Goal: Task Accomplishment & Management: Use online tool/utility

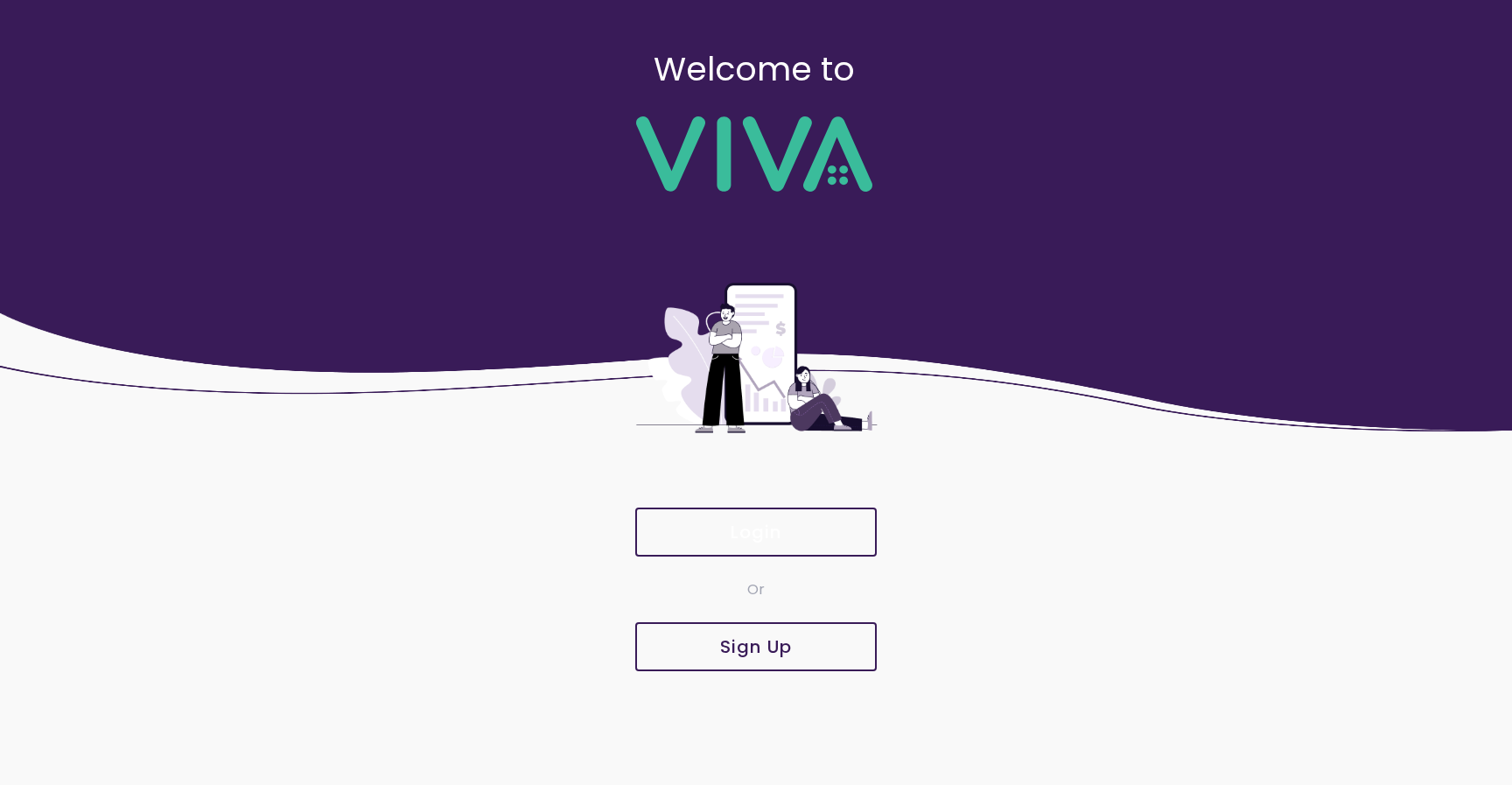
click at [737, 549] on button "Login" at bounding box center [756, 532] width 241 height 49
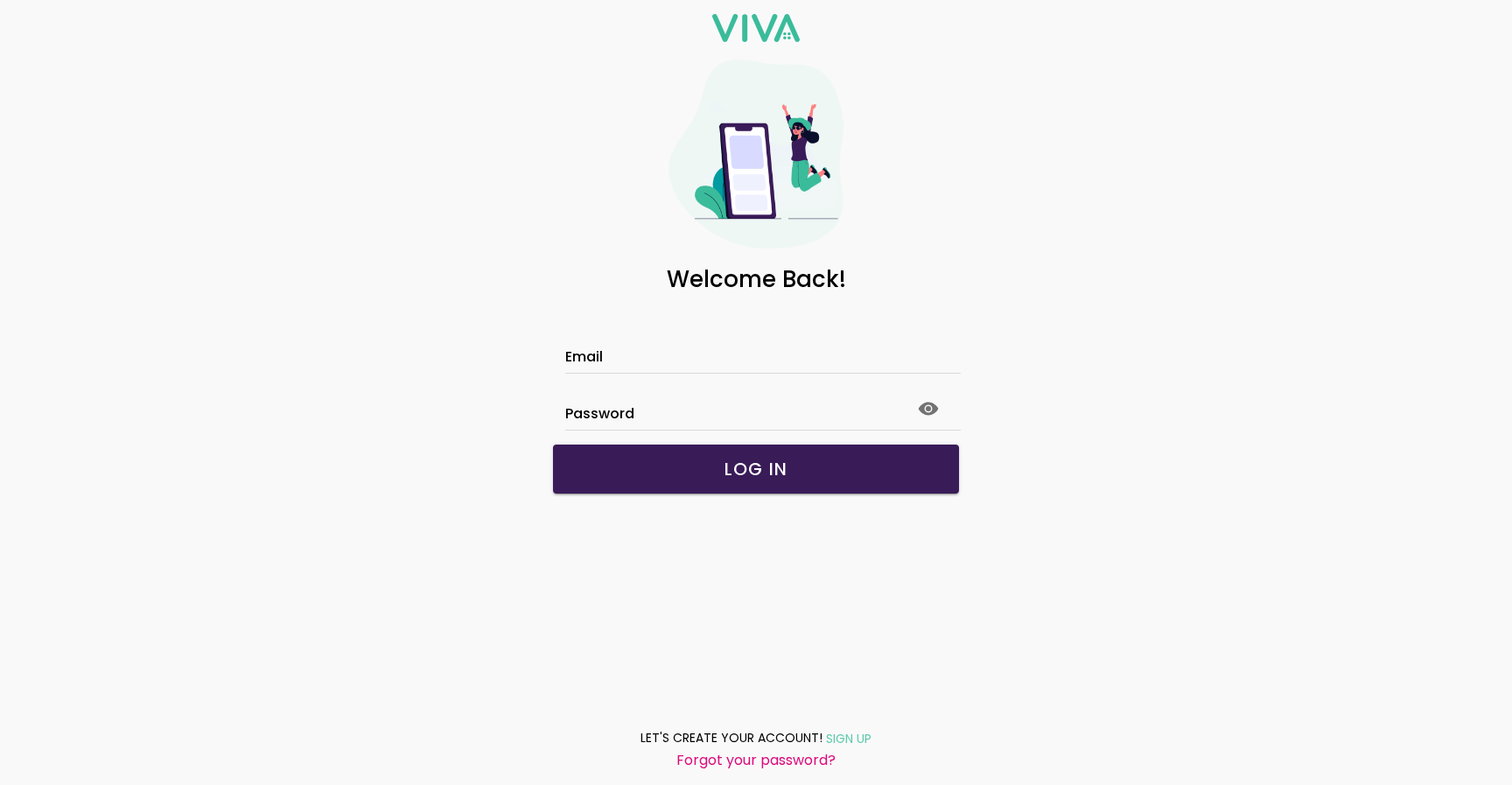
click at [692, 352] on input "Email" at bounding box center [756, 359] width 382 height 15
type input "**********"
click button "submit" at bounding box center [0, 0] width 0 height 0
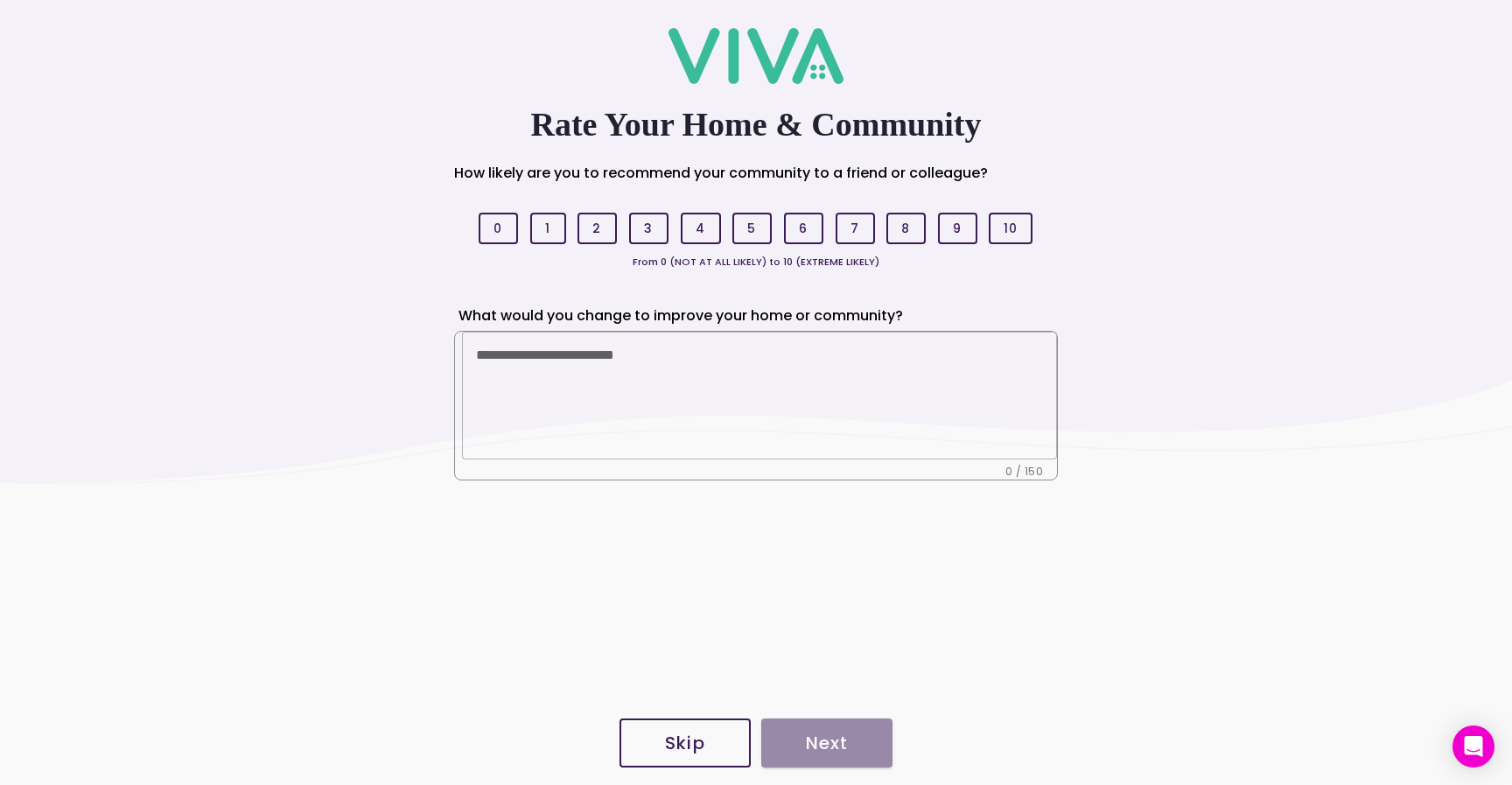
click at [660, 716] on link "Skip" at bounding box center [685, 743] width 131 height 56
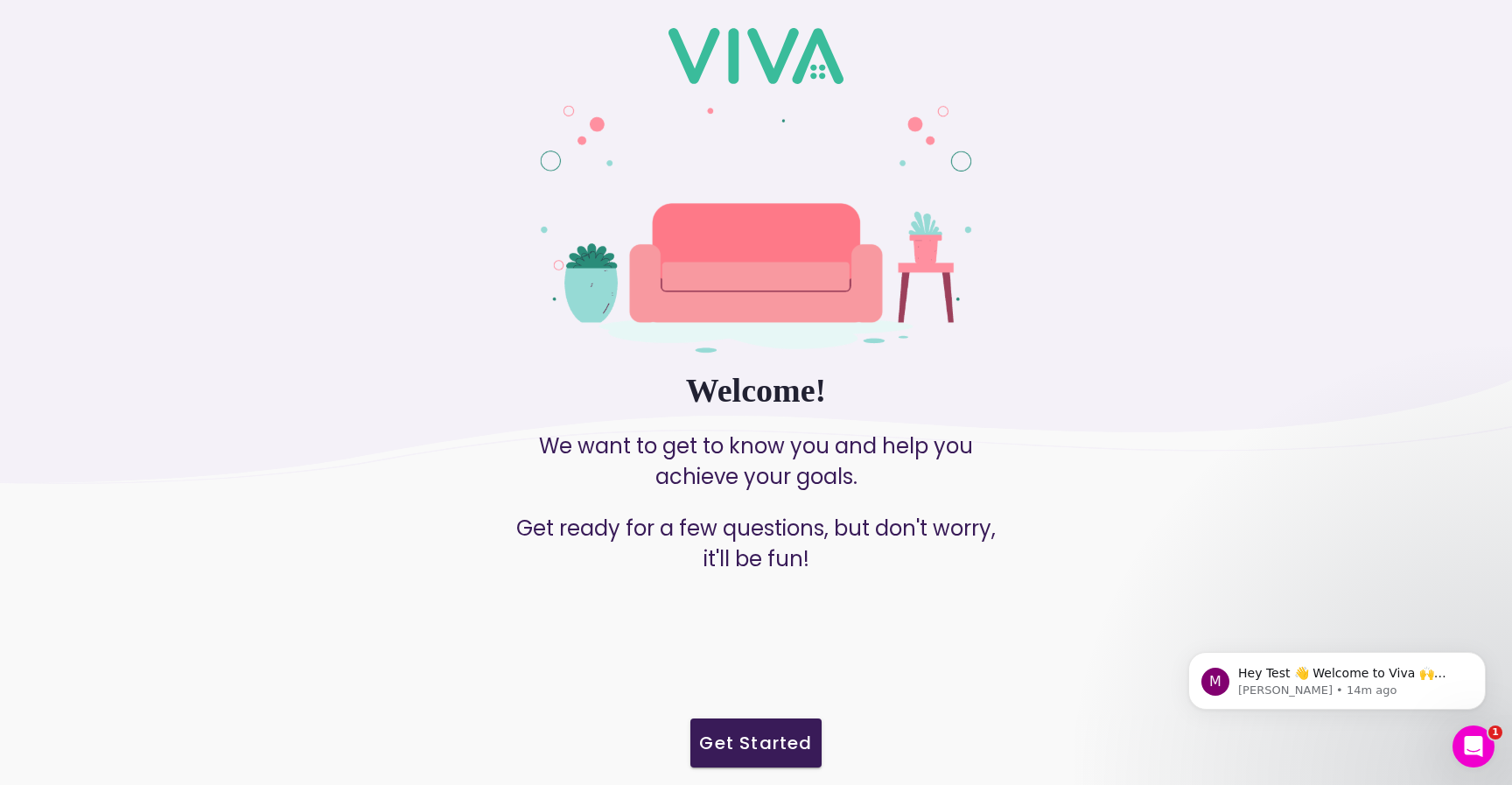
click at [0, 0] on slot "Get Started" at bounding box center [0, 0] width 0 height 0
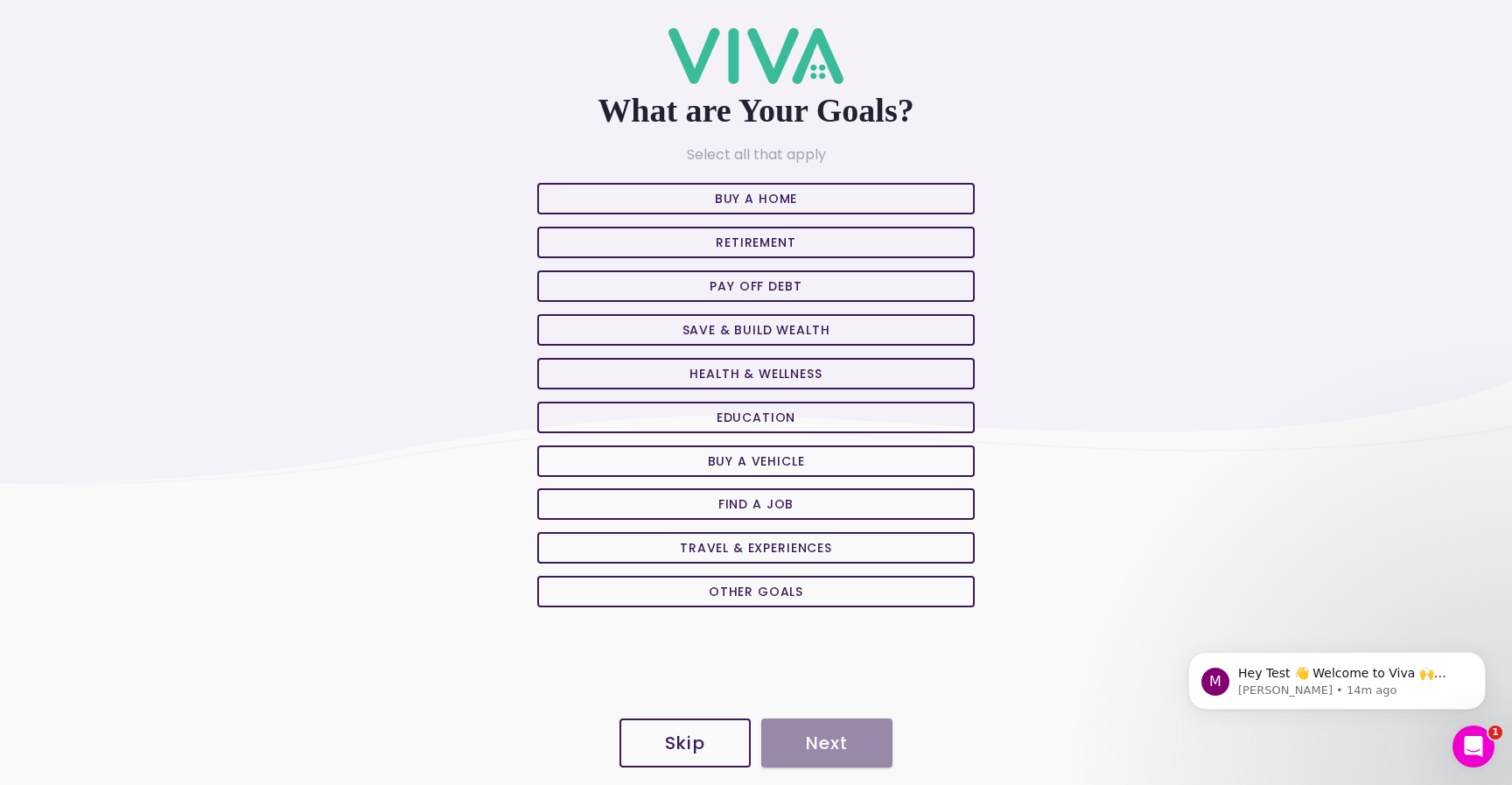
click at [718, 747] on span "Skip" at bounding box center [685, 743] width 93 height 17
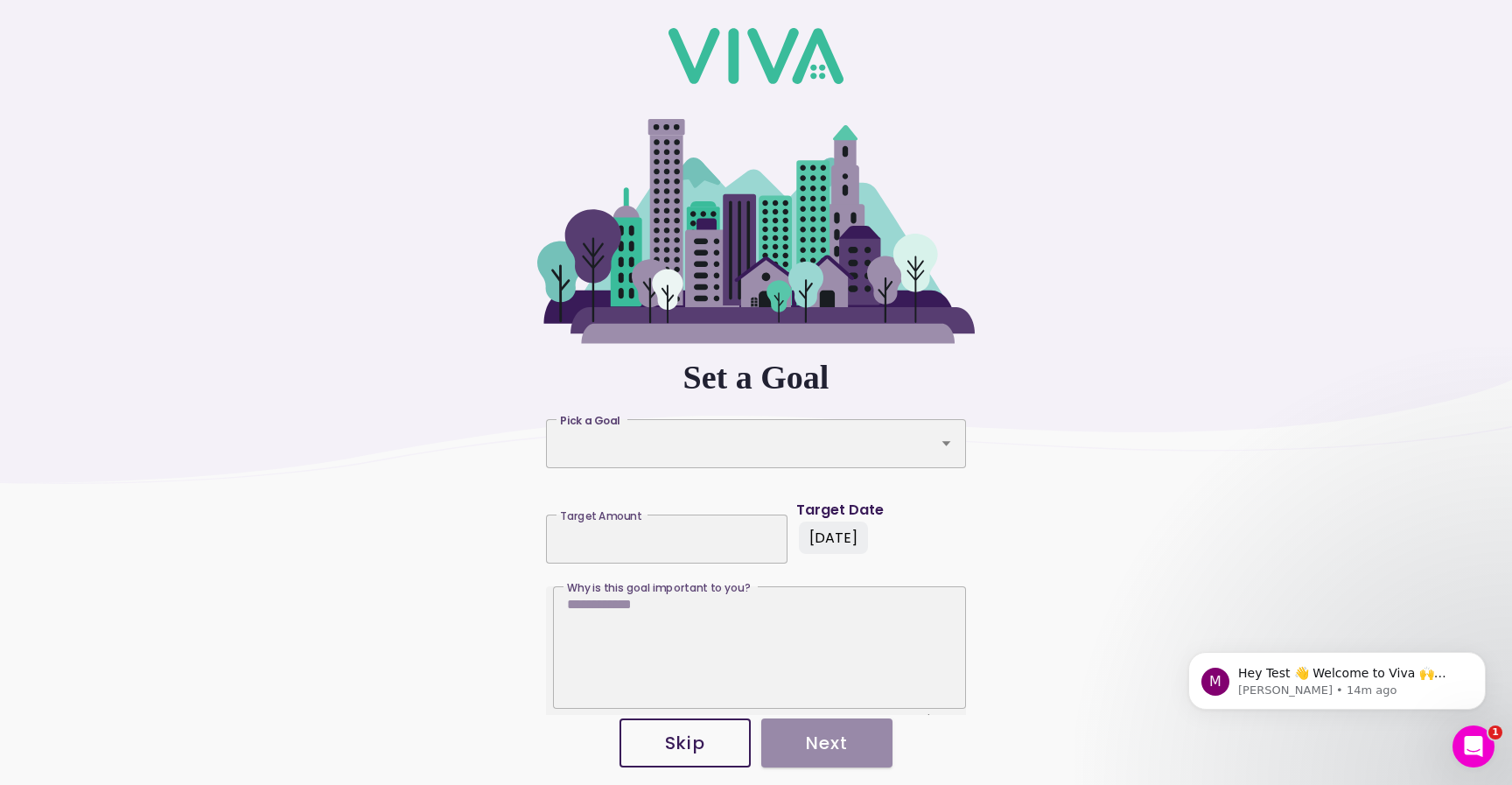
click at [717, 748] on span "Skip" at bounding box center [685, 743] width 93 height 17
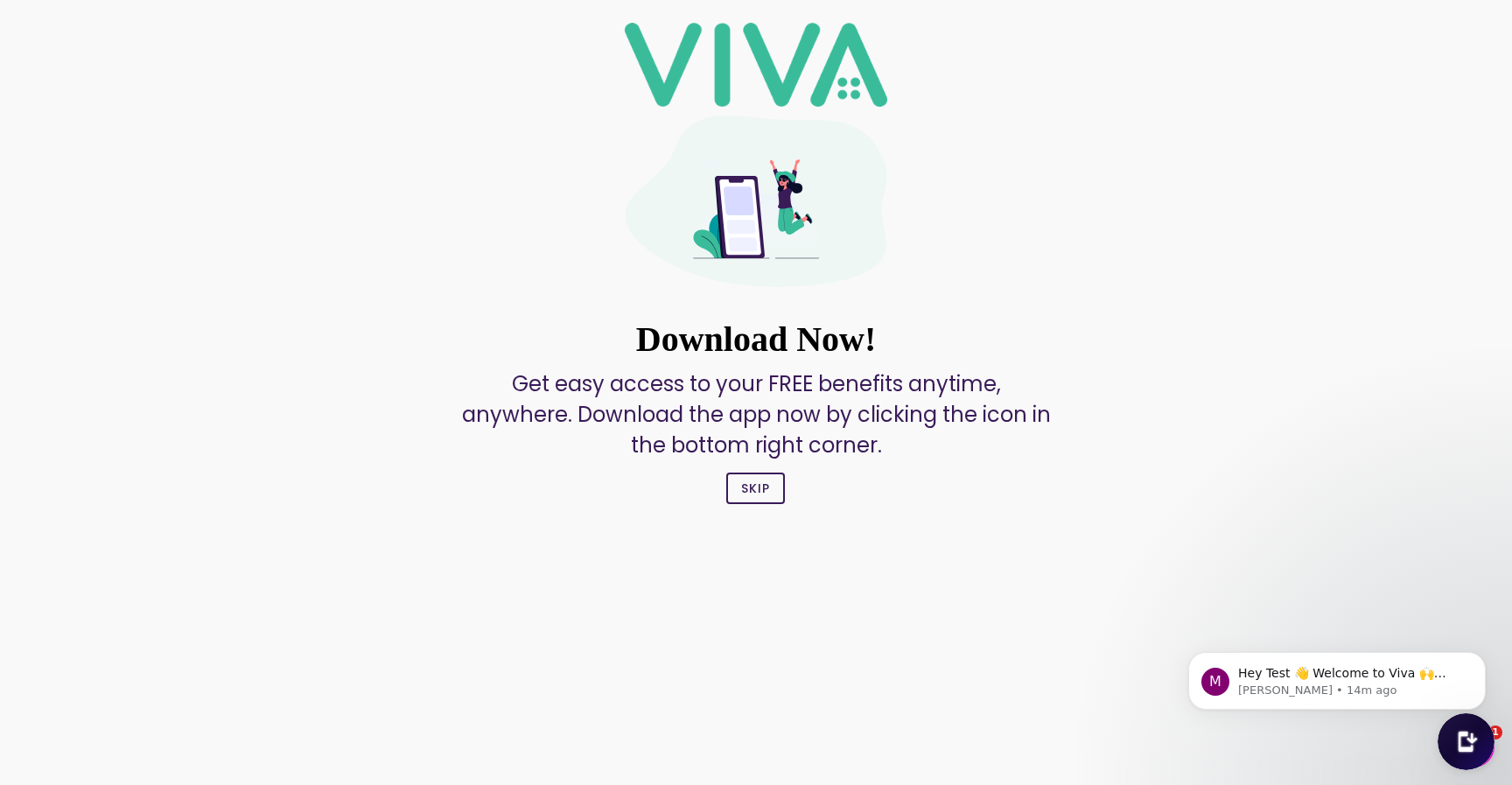
click at [0, 0] on slot "Skip" at bounding box center [0, 0] width 0 height 0
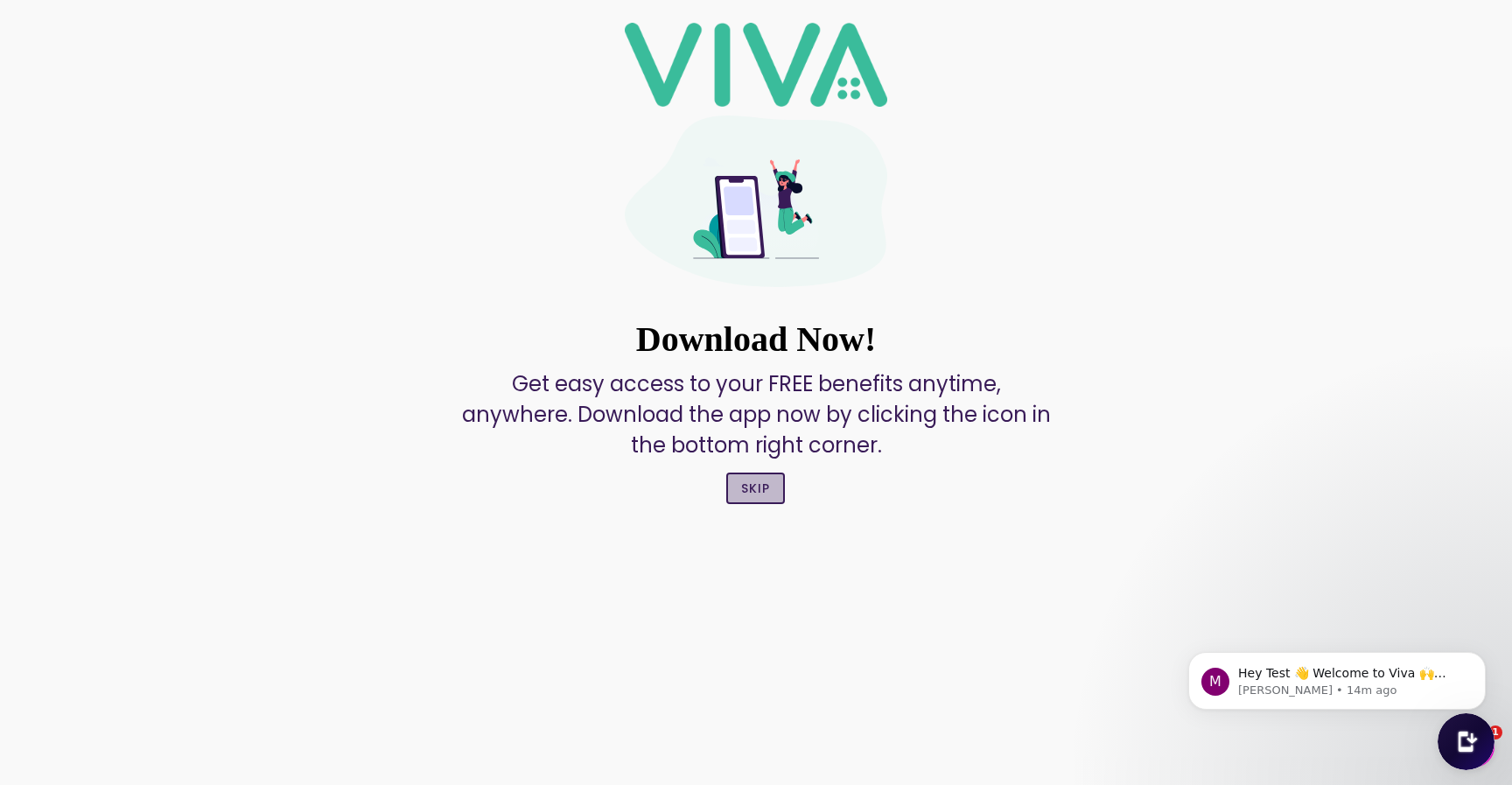
click at [0, 0] on slot "Skip" at bounding box center [0, 0] width 0 height 0
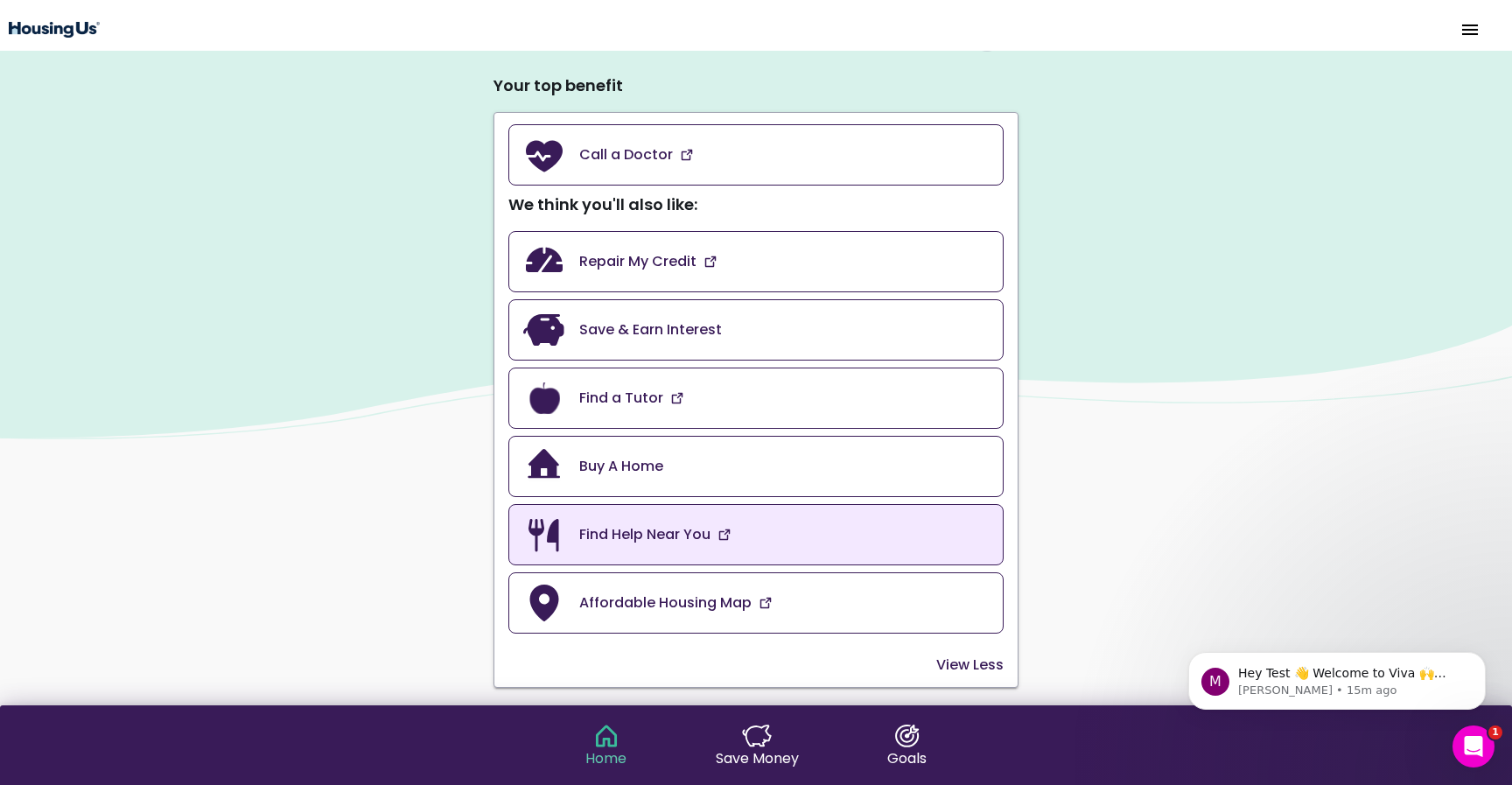
scroll to position [69, 0]
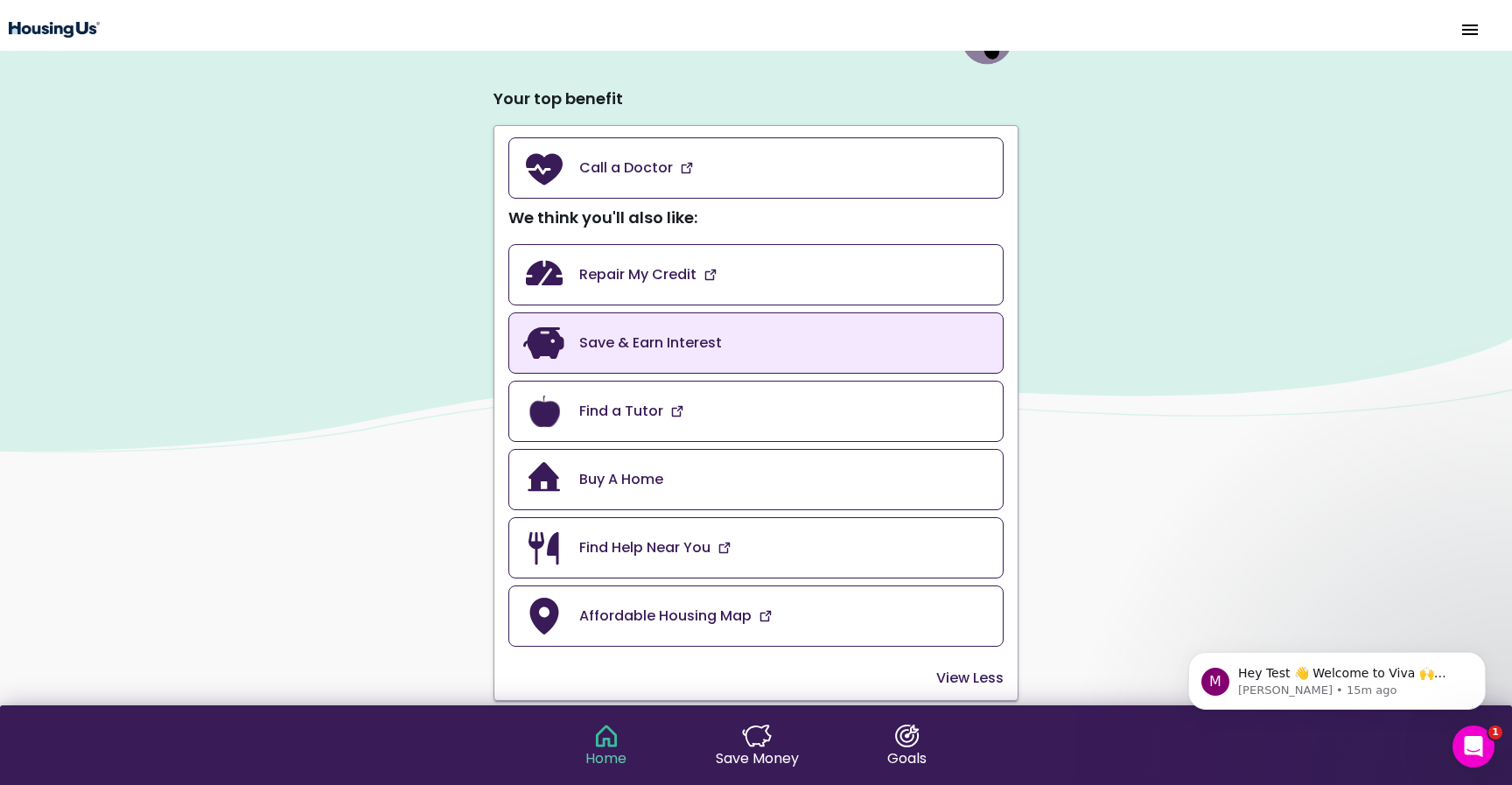
click at [695, 354] on link "Save & Earn Interest" at bounding box center [756, 343] width 495 height 61
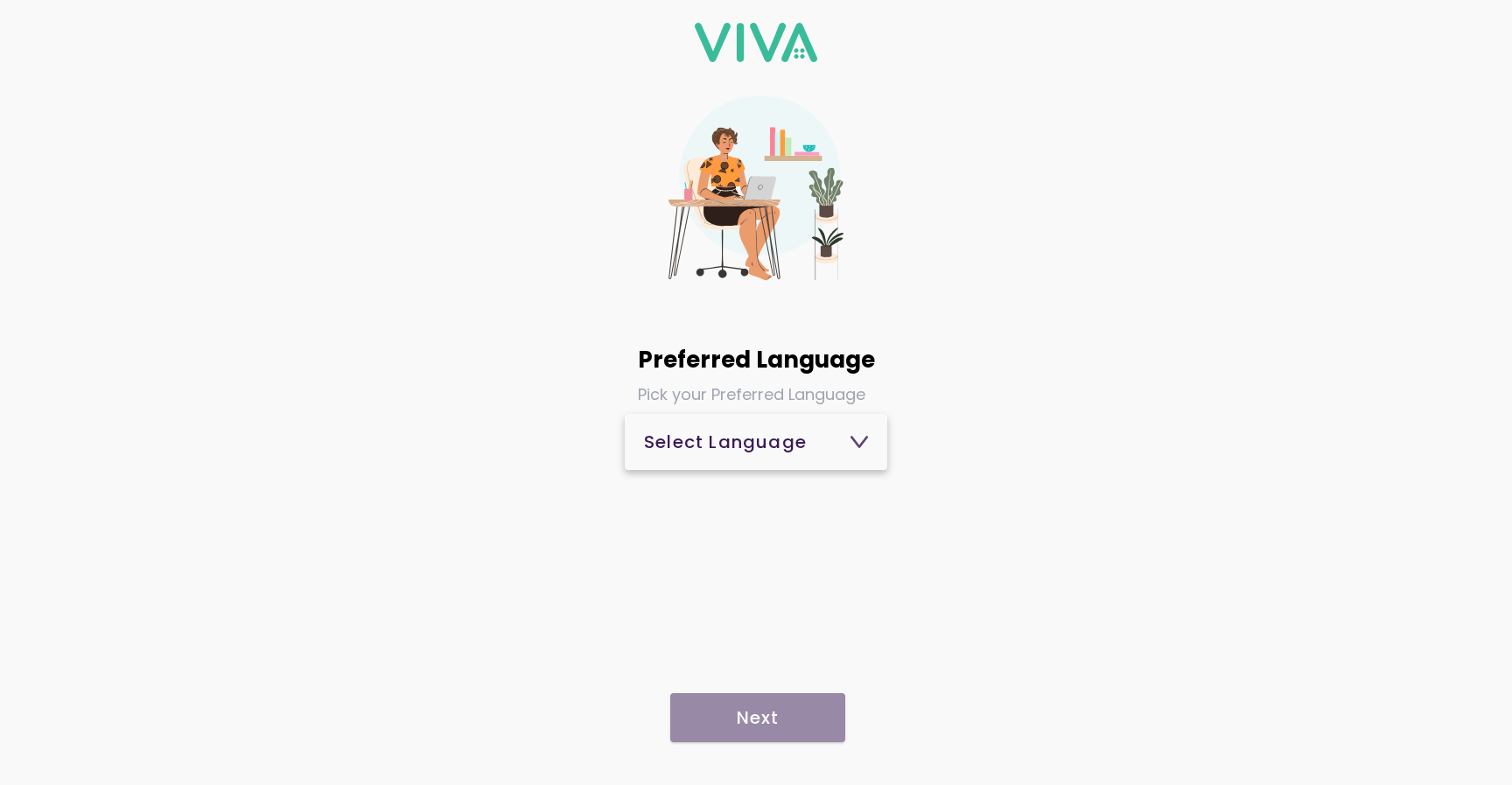
click at [736, 465] on button "Select Language" at bounding box center [756, 442] width 263 height 56
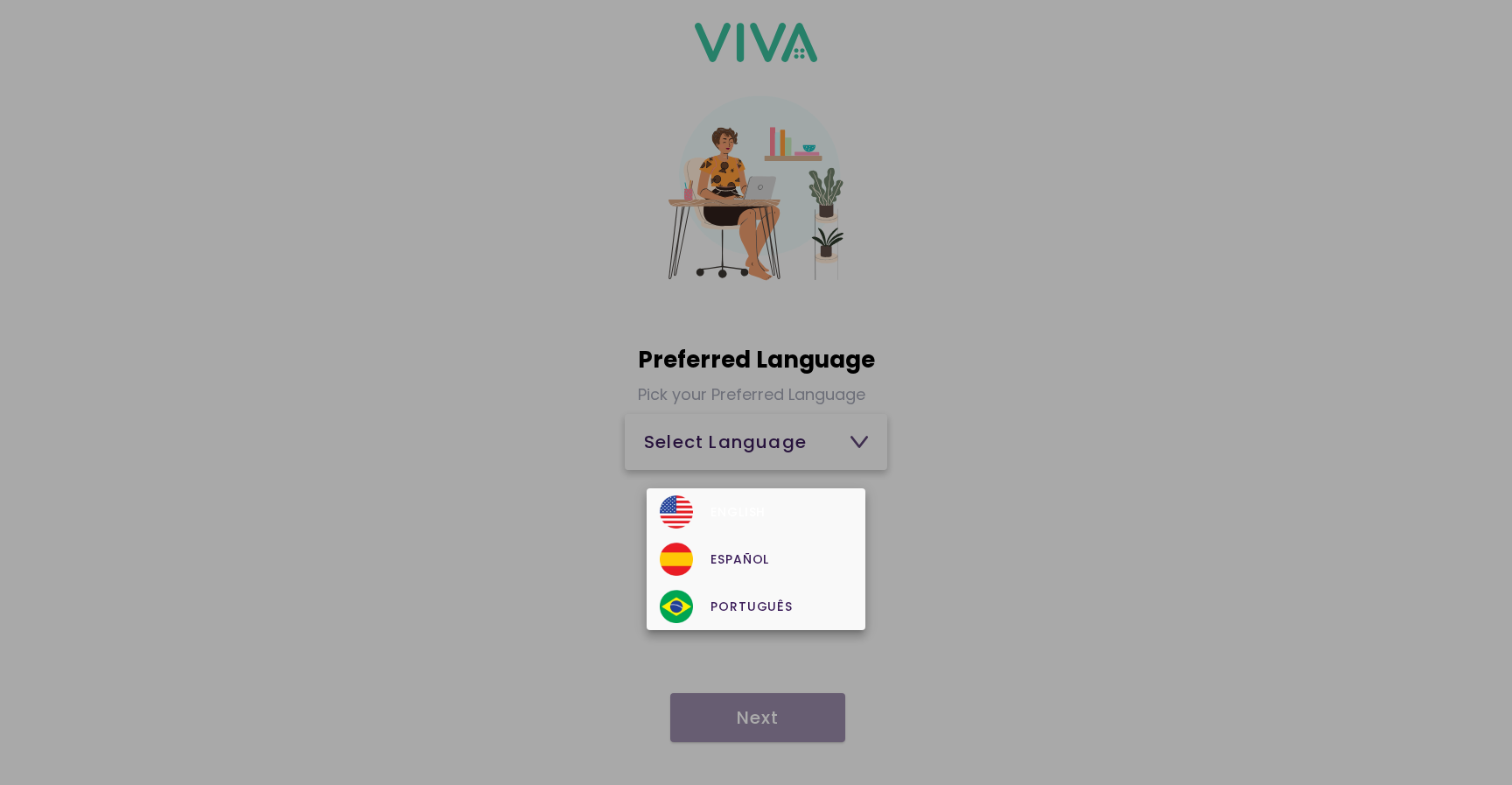
click at [731, 498] on div "English" at bounding box center [755, 511] width 192 height 33
